Goal: Transaction & Acquisition: Obtain resource

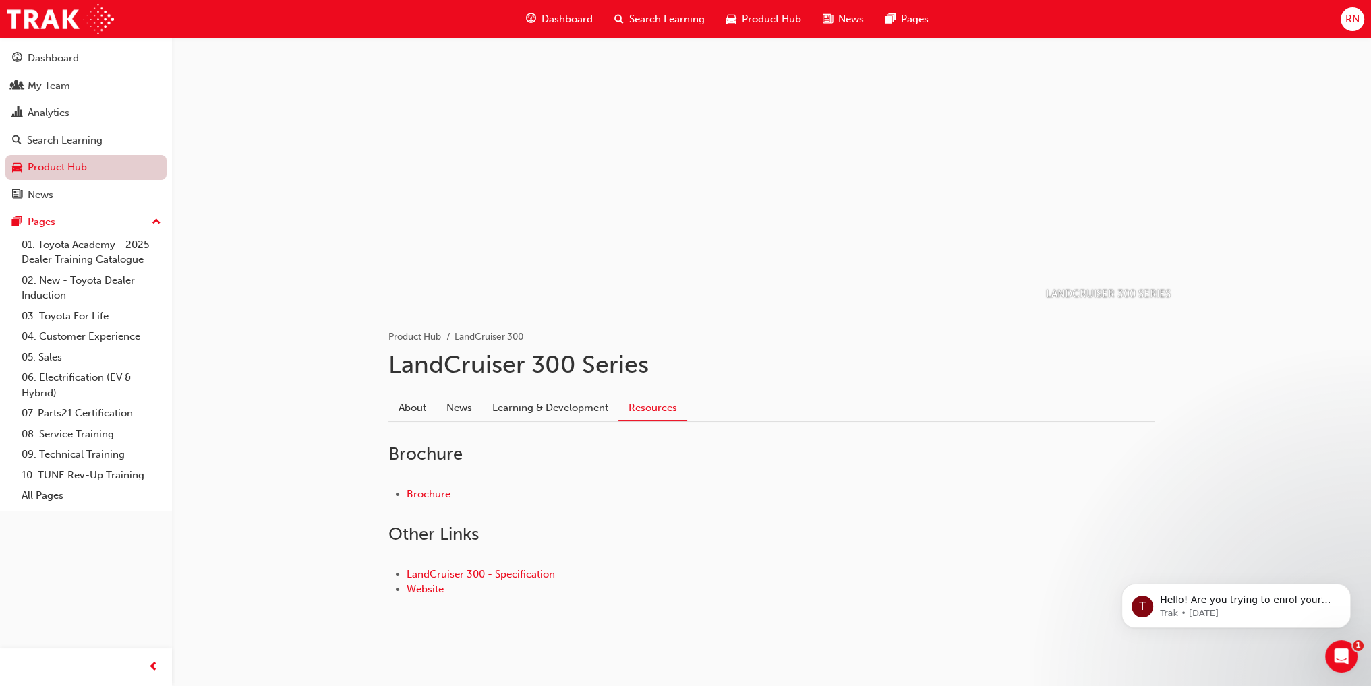
click at [34, 163] on link "Product Hub" at bounding box center [85, 167] width 161 height 25
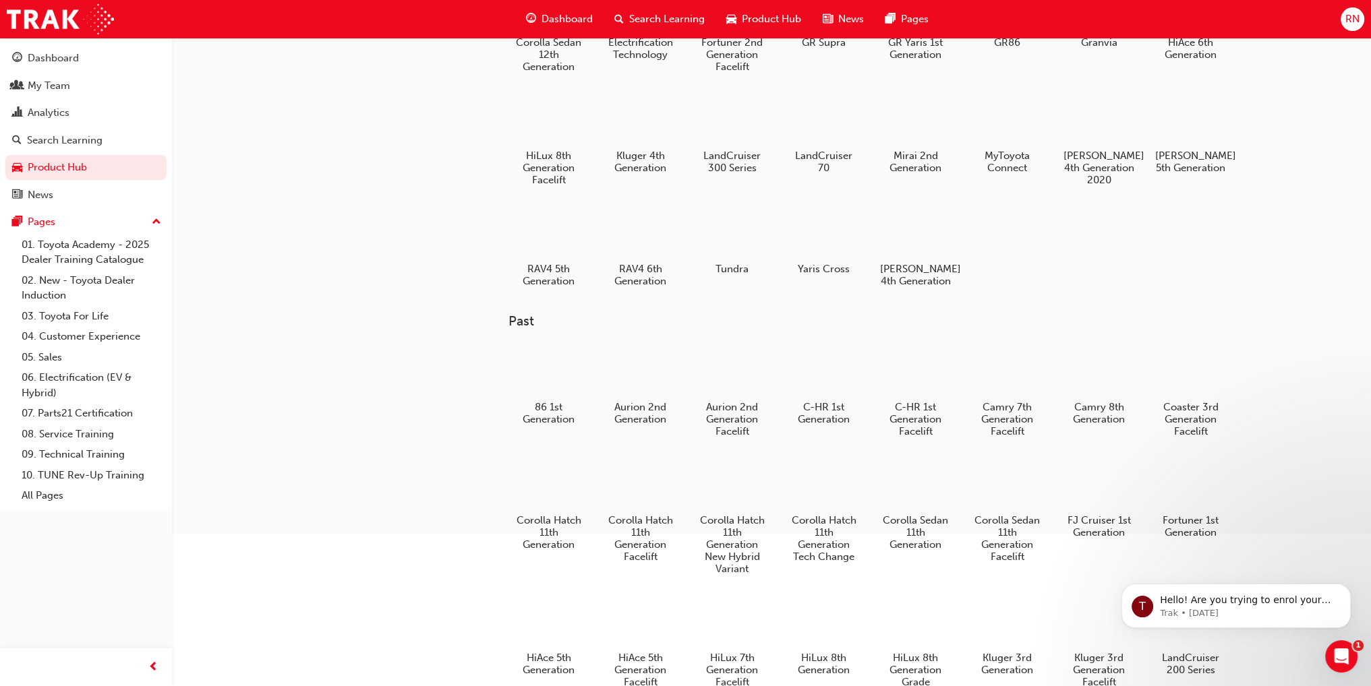
scroll to position [53, 0]
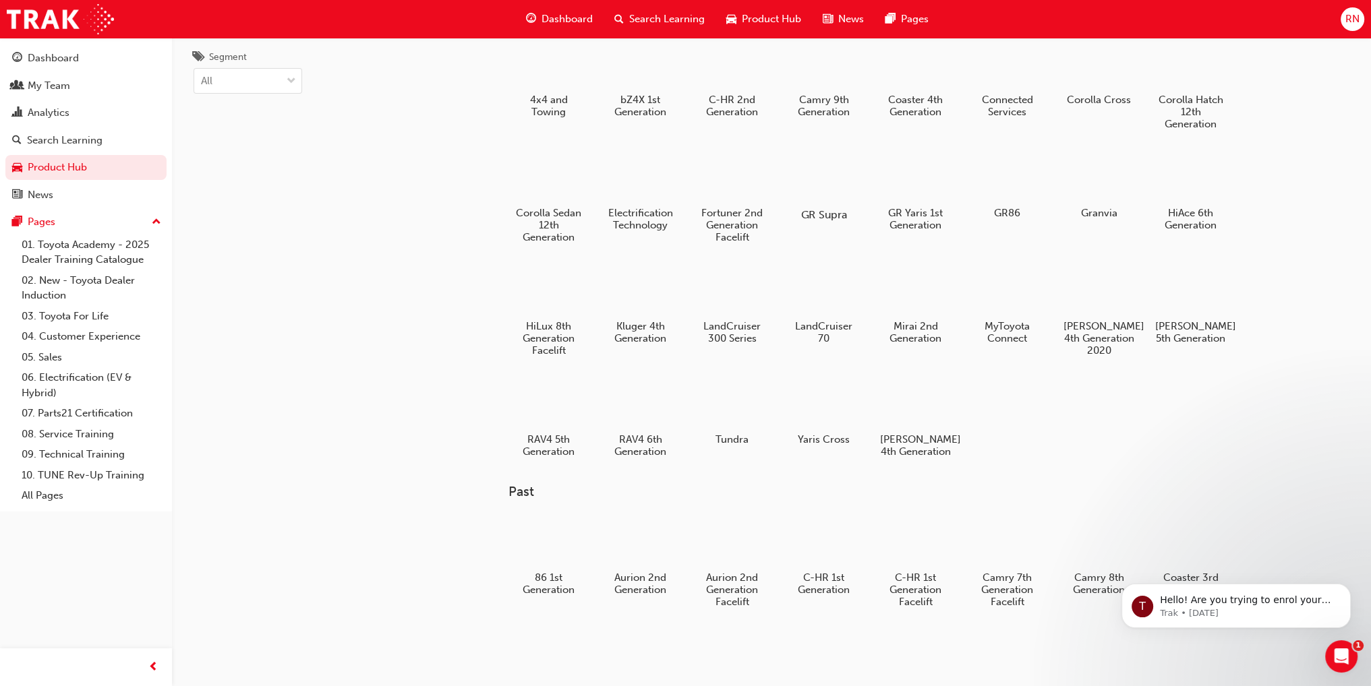
click at [833, 178] on div at bounding box center [823, 176] width 75 height 54
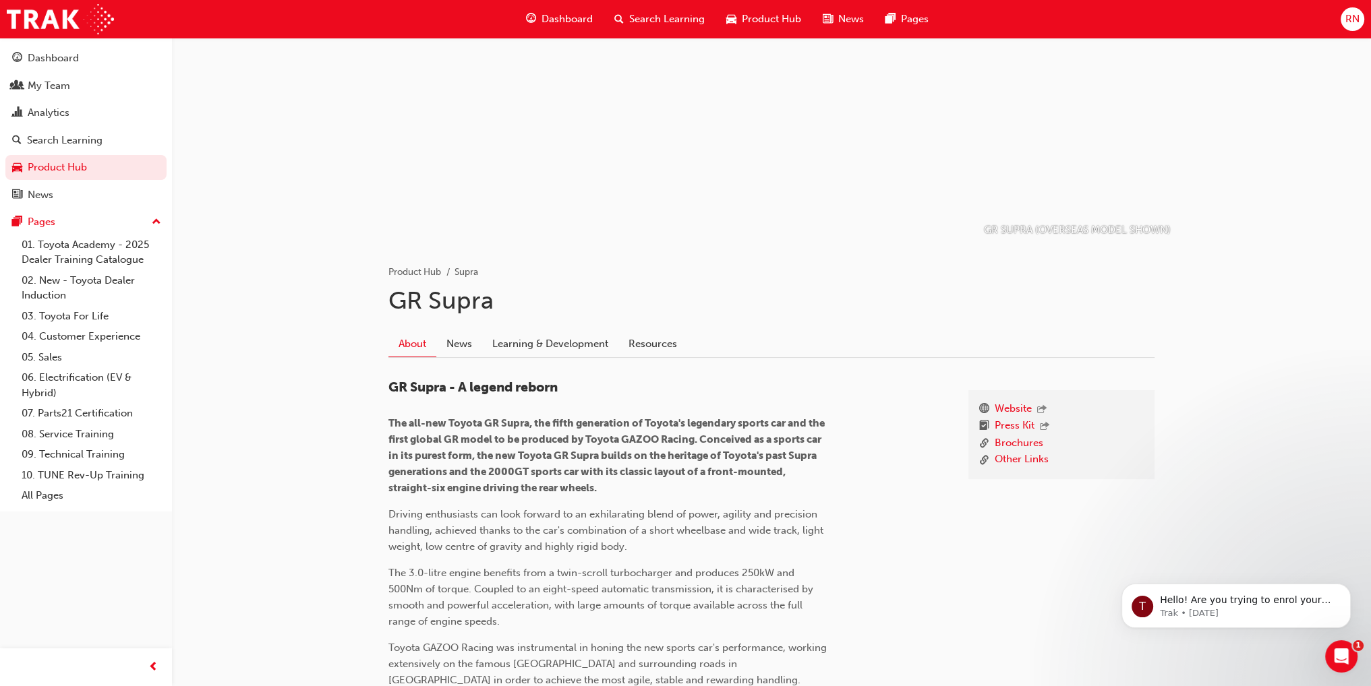
scroll to position [67, 0]
click at [642, 337] on link "Resources" at bounding box center [652, 341] width 69 height 26
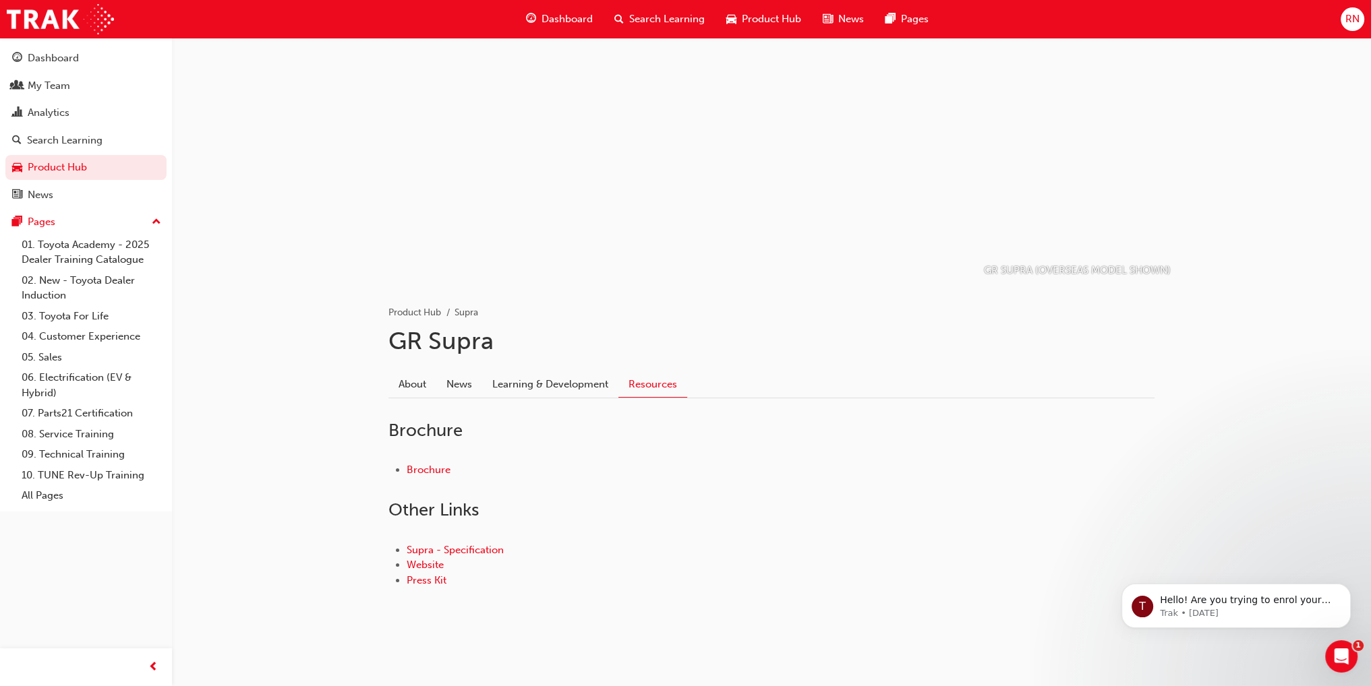
scroll to position [24, 0]
click at [435, 473] on link "Brochure" at bounding box center [429, 471] width 44 height 12
